Goal: Task Accomplishment & Management: Use online tool/utility

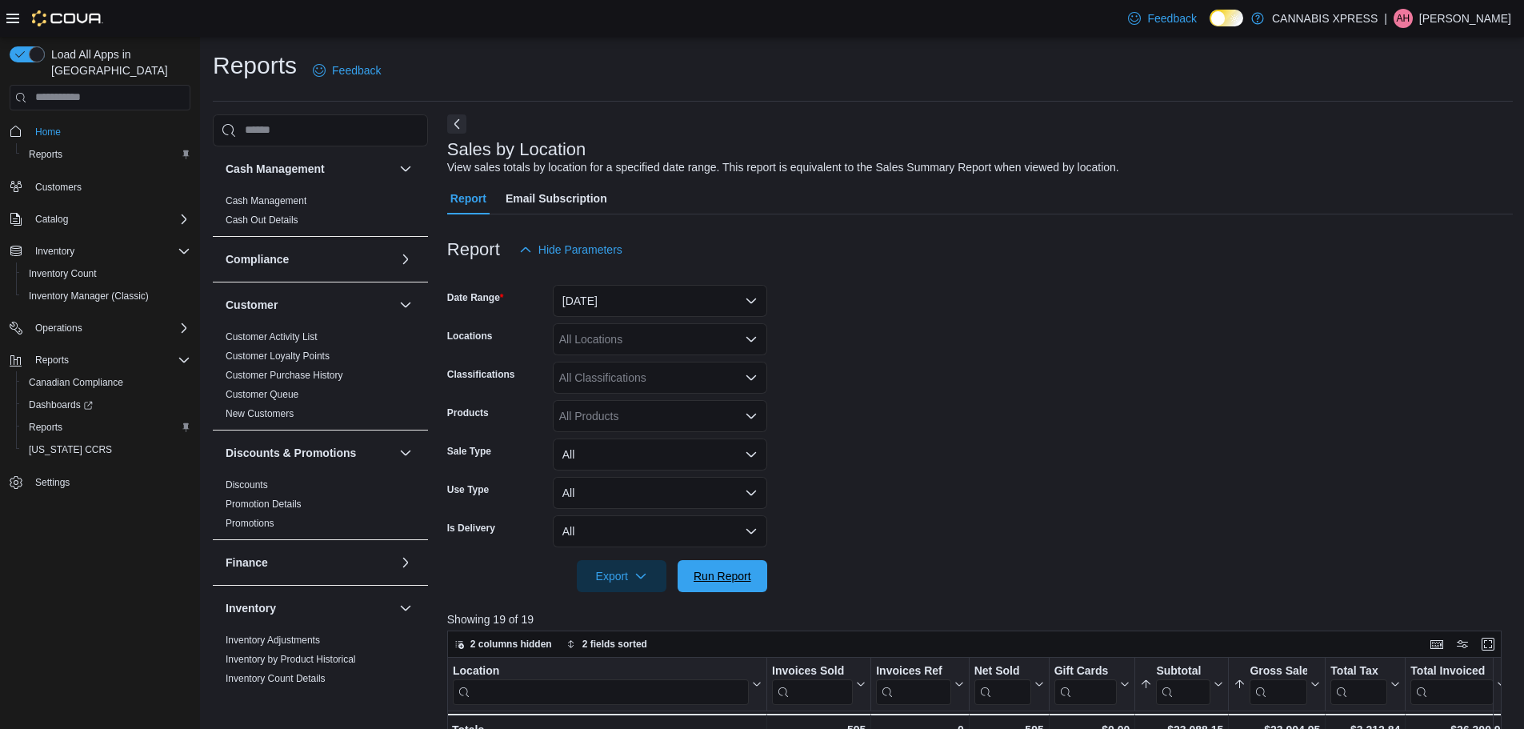
drag, startPoint x: 713, startPoint y: 570, endPoint x: 807, endPoint y: 486, distance: 125.8
click at [734, 556] on form "Date Range Today Locations All Locations Classifications All Classifications Pr…" at bounding box center [980, 429] width 1066 height 326
click at [751, 343] on icon "Open list of options" at bounding box center [751, 339] width 13 height 13
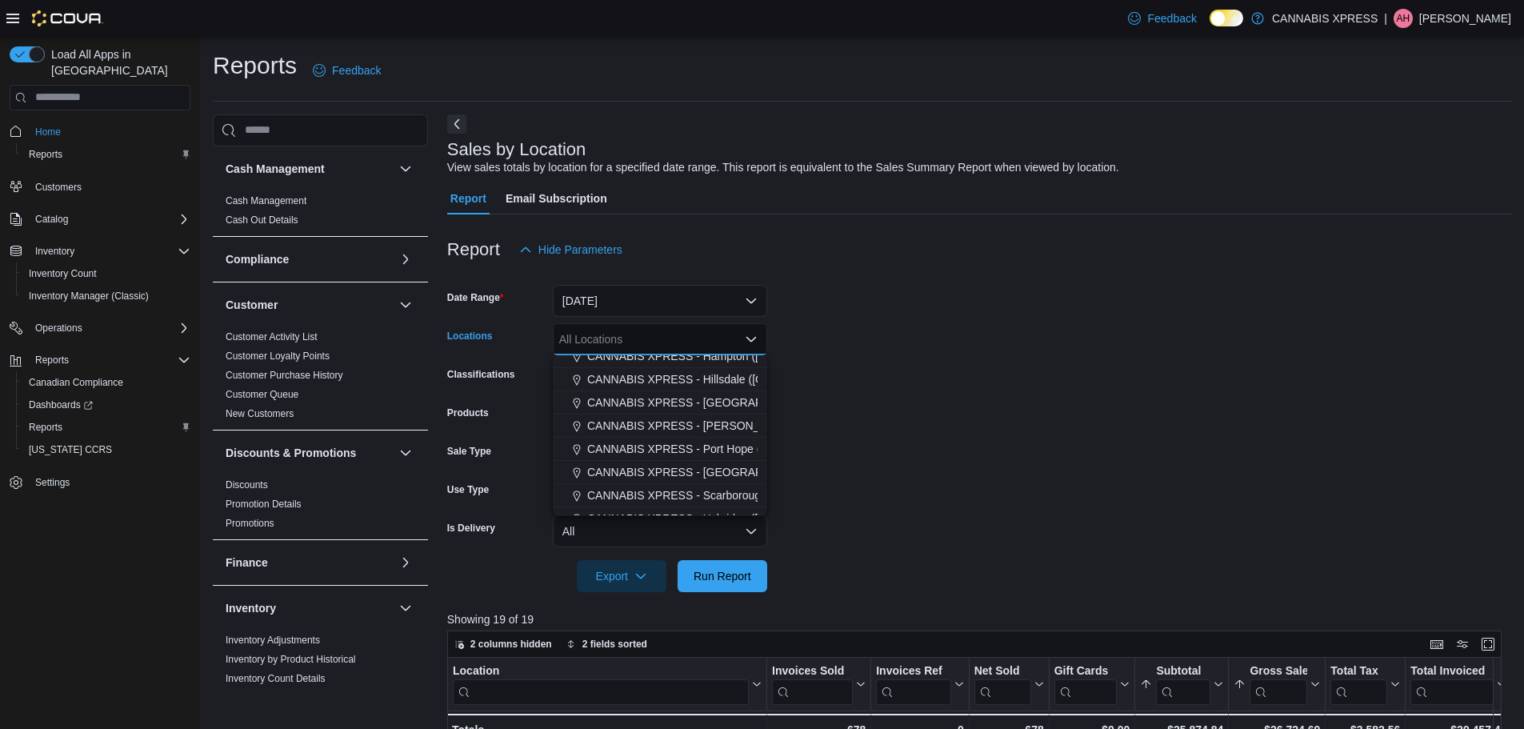
scroll to position [128, 0]
click at [729, 425] on span "CANNABIS XPRESS - Pickering (Central Street)" at bounding box center [754, 424] width 335 height 16
click at [715, 583] on span "Run Report" at bounding box center [722, 575] width 70 height 32
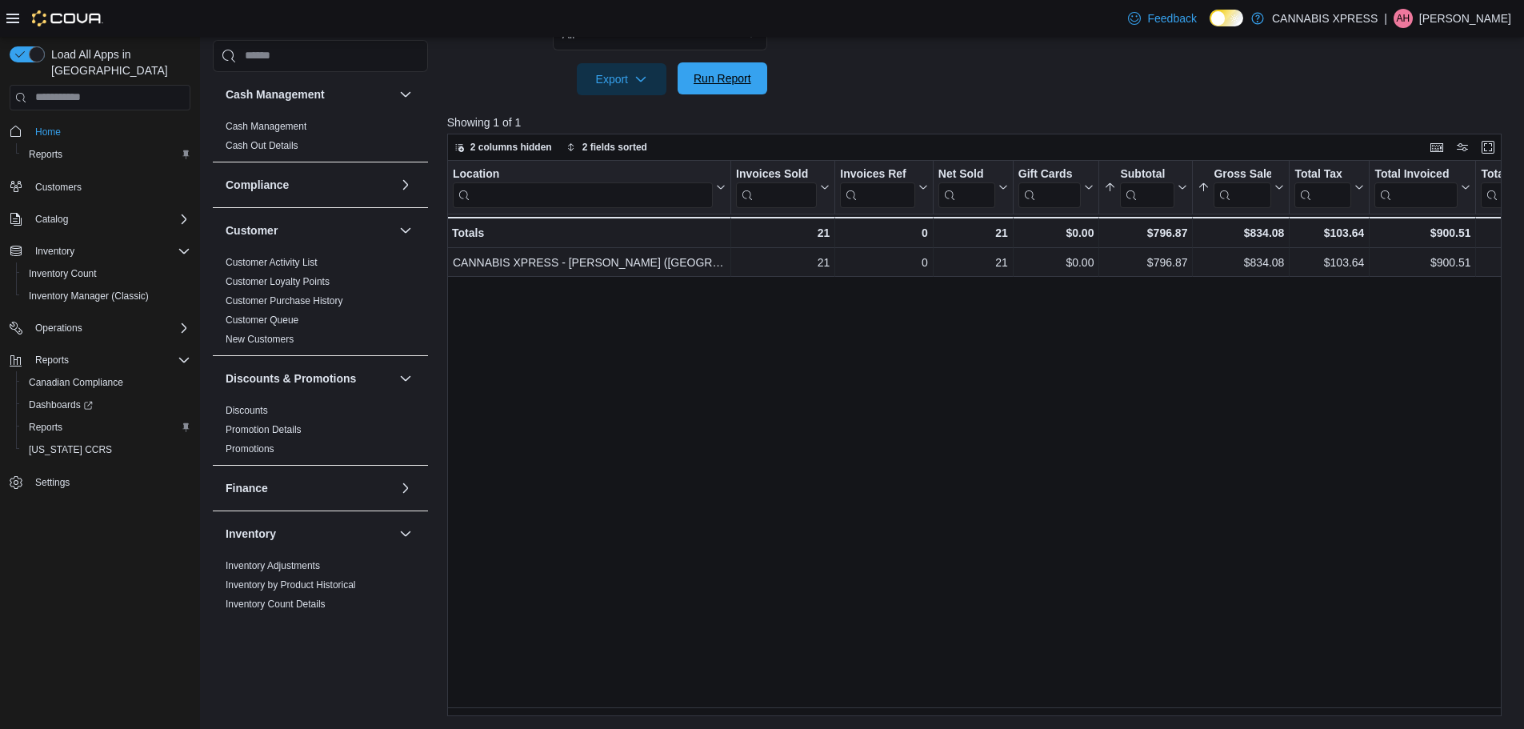
click at [739, 79] on span "Run Report" at bounding box center [723, 78] width 58 height 16
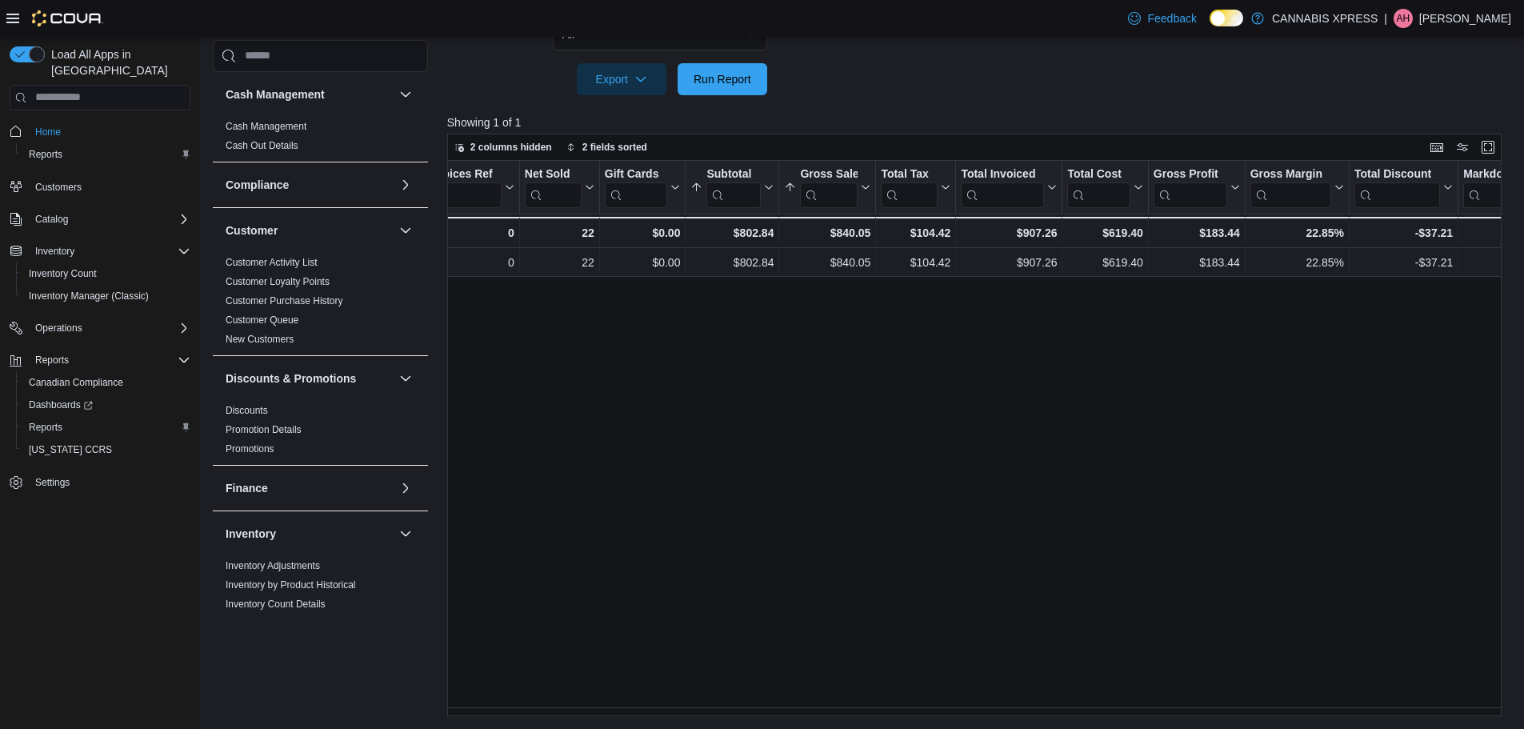
scroll to position [0, 354]
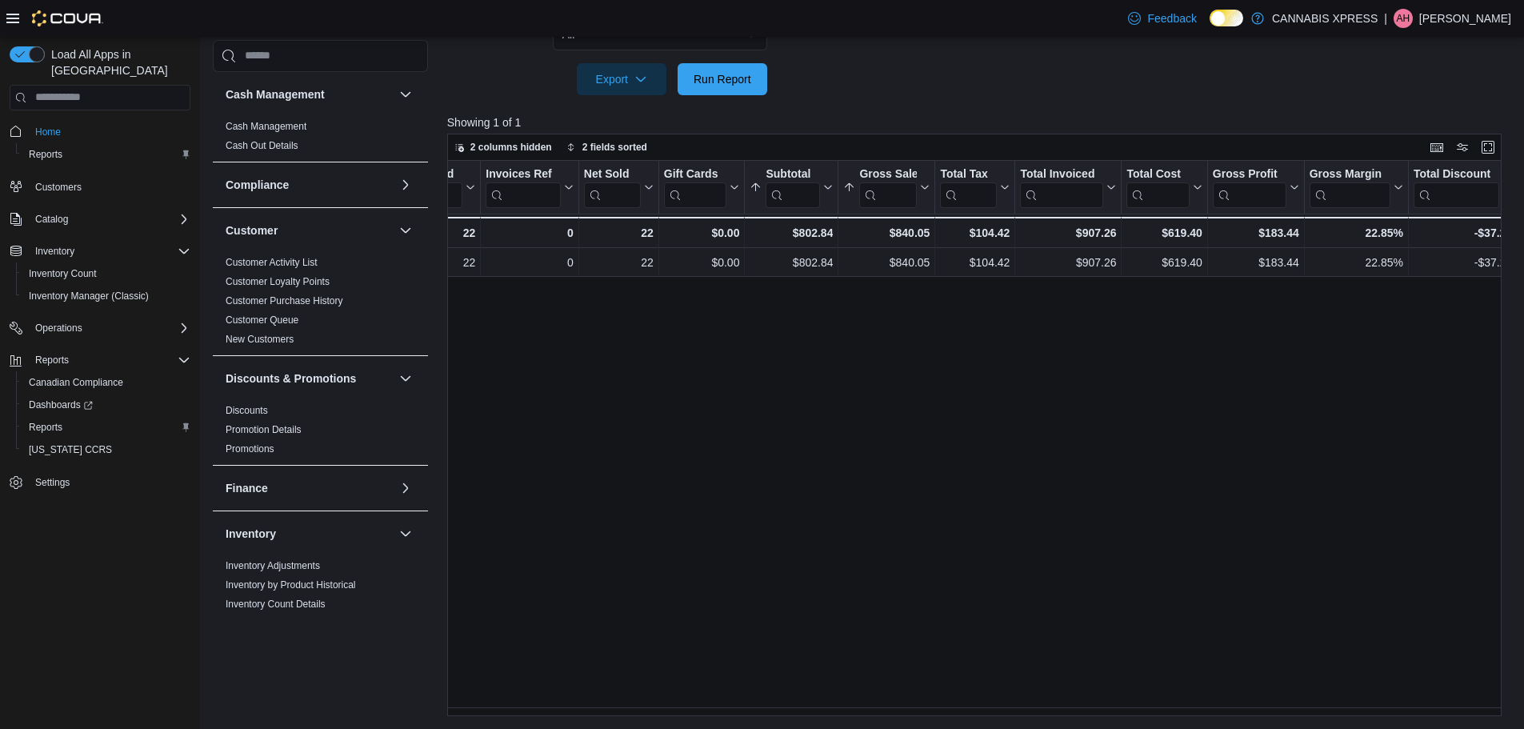
click at [1467, 18] on p "Angela Hynes" at bounding box center [1465, 18] width 92 height 19
click at [1422, 157] on span "Sign Out" at bounding box center [1408, 157] width 43 height 16
